Goal: Information Seeking & Learning: Learn about a topic

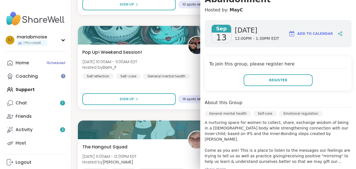
scroll to position [69, 0]
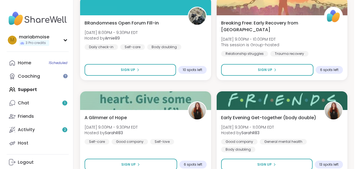
scroll to position [1241, 0]
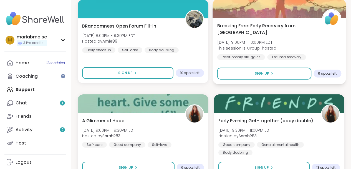
click at [272, 25] on span "Breaking Free: Early Recovery from Abuse" at bounding box center [266, 29] width 99 height 14
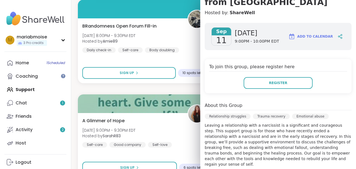
scroll to position [159, 0]
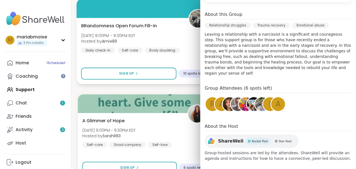
drag, startPoint x: 170, startPoint y: 22, endPoint x: 174, endPoint y: 22, distance: 4.4
click at [171, 22] on div "BRandomness Open Forum Fill-in Thu, Sep 11 | 8:00PM - 9:30PM EDT Hosted by Amie…" at bounding box center [144, 51] width 136 height 66
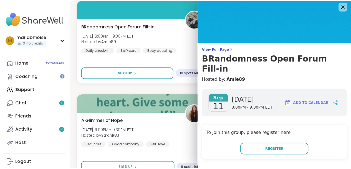
scroll to position [0, 0]
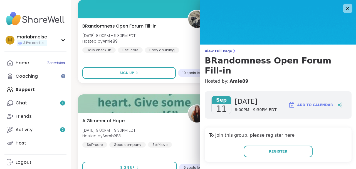
click at [344, 8] on icon at bounding box center [347, 8] width 7 height 7
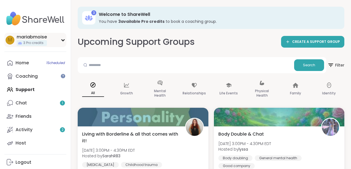
click at [65, 39] on icon at bounding box center [63, 40] width 4 height 3
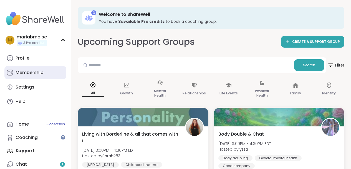
click at [39, 74] on div "Membership" at bounding box center [30, 72] width 28 height 6
